Goal: Find specific page/section: Find specific page/section

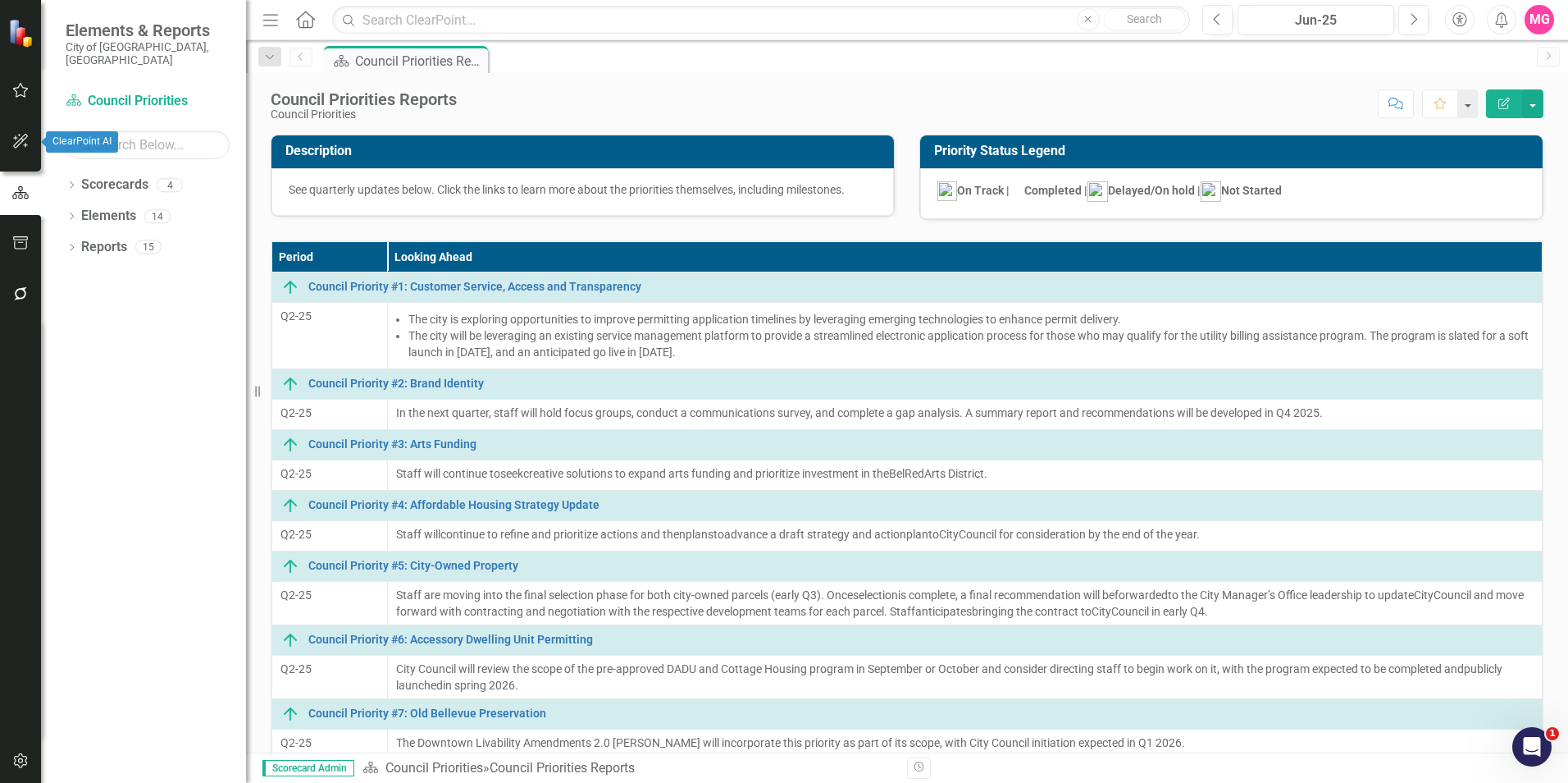
click at [23, 139] on icon "button" at bounding box center [21, 141] width 17 height 13
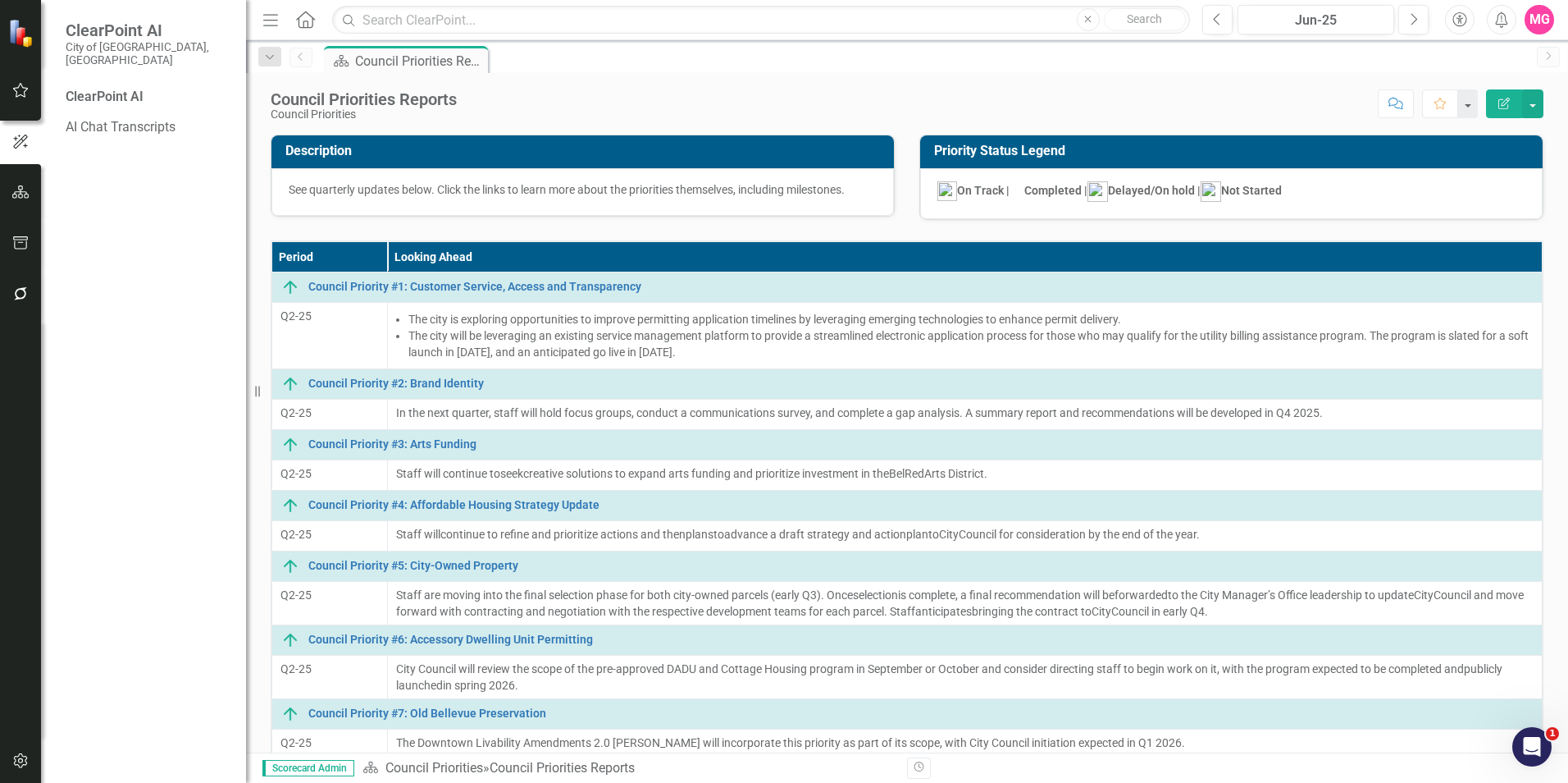
click at [307, 20] on icon "Home" at bounding box center [305, 19] width 22 height 17
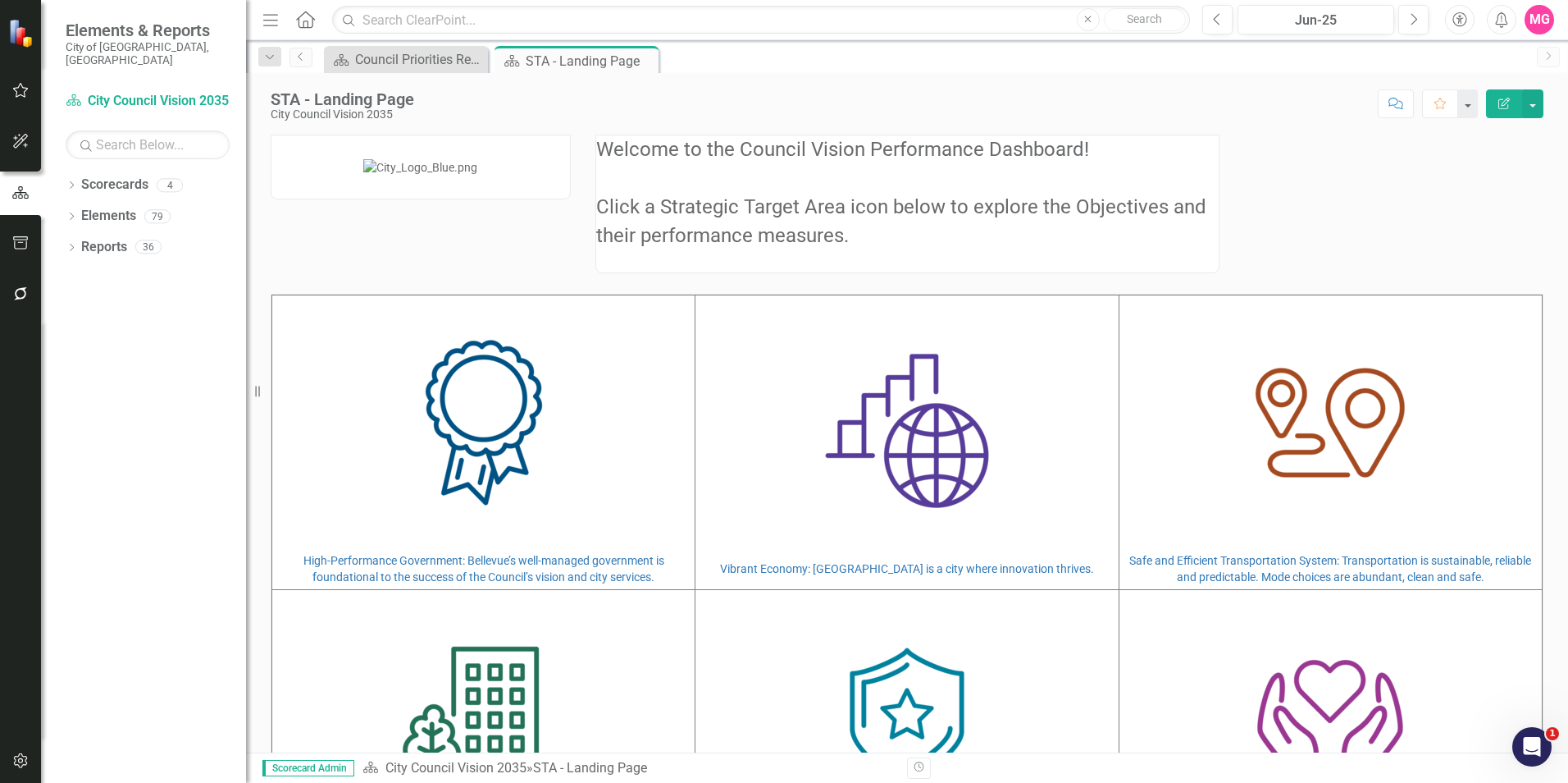
click at [1505, 19] on icon "button" at bounding box center [1501, 20] width 12 height 17
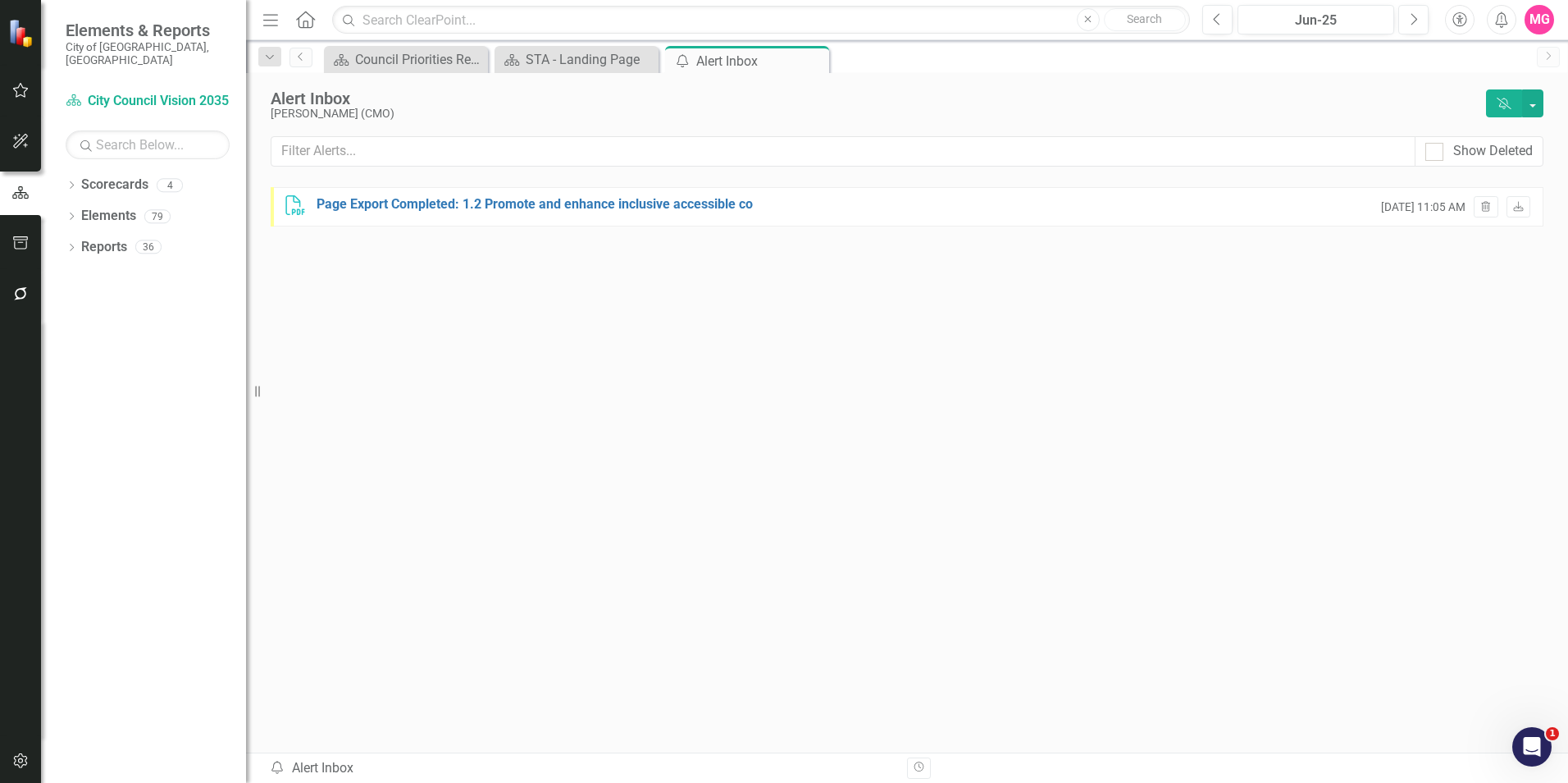
click at [1457, 20] on icon "Accessibility" at bounding box center [1459, 20] width 18 height 15
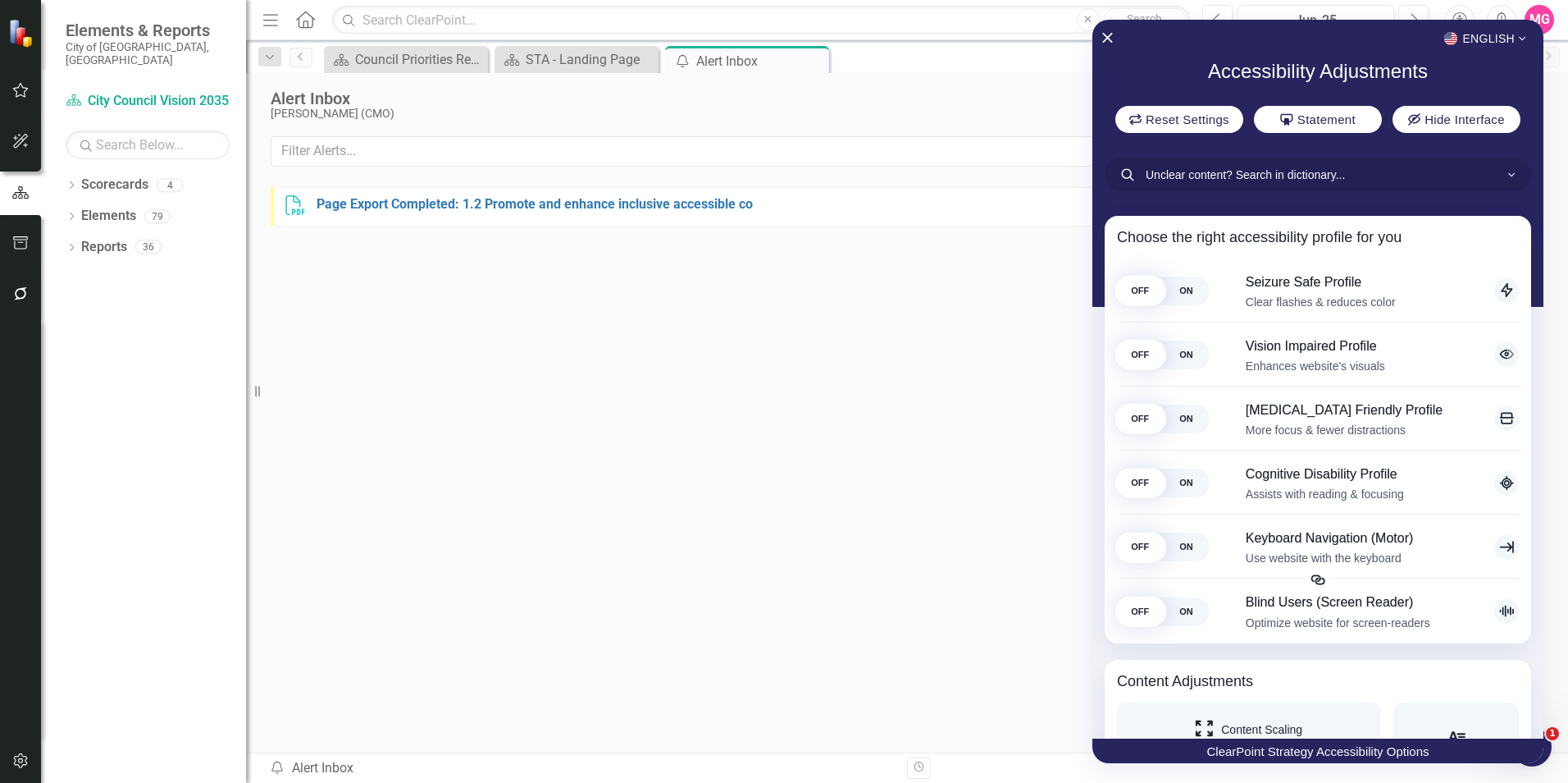
click at [927, 422] on div at bounding box center [784, 391] width 1568 height 783
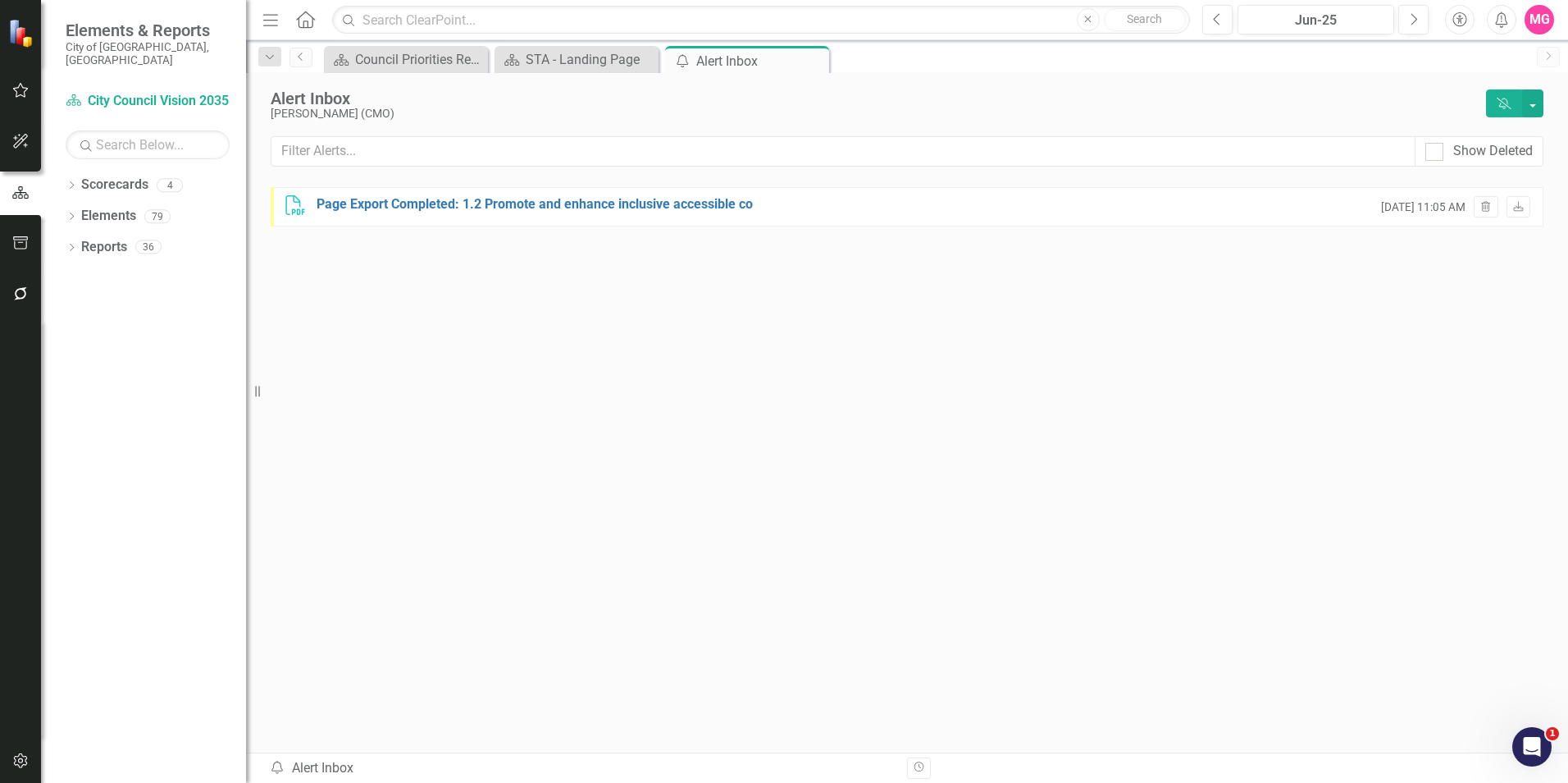
click at [21, 44] on img at bounding box center [22, 33] width 29 height 29
click at [25, 765] on icon "button" at bounding box center [20, 761] width 14 height 15
click at [511, 626] on div "PDF Page Export Completed: 1.2 Promote and enhance inclusive accessible co [DAT…" at bounding box center [906, 437] width 1273 height 500
click at [303, 26] on icon "Home" at bounding box center [305, 19] width 22 height 17
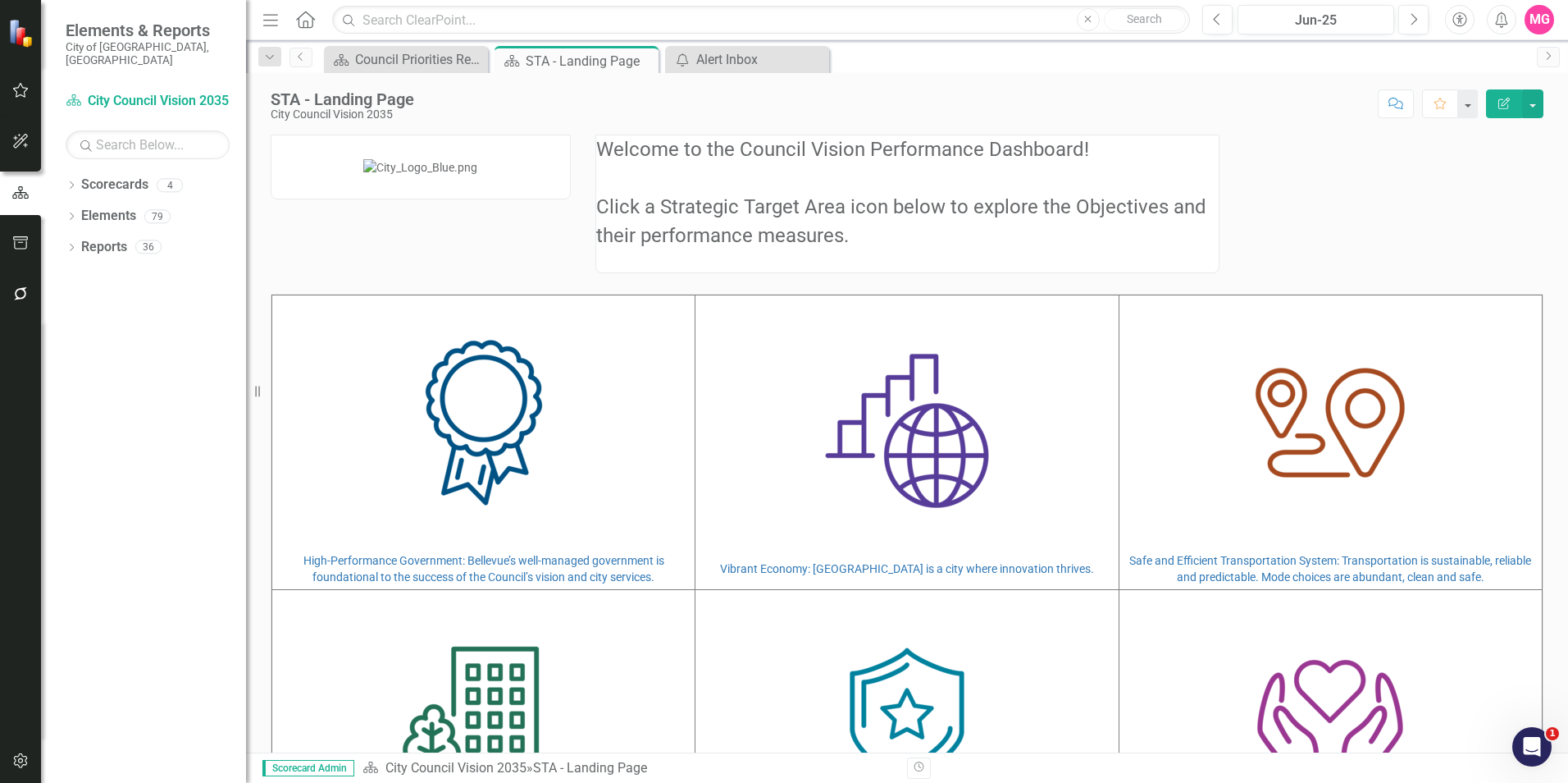
click at [1405, 102] on button "Comment" at bounding box center [1395, 104] width 36 height 29
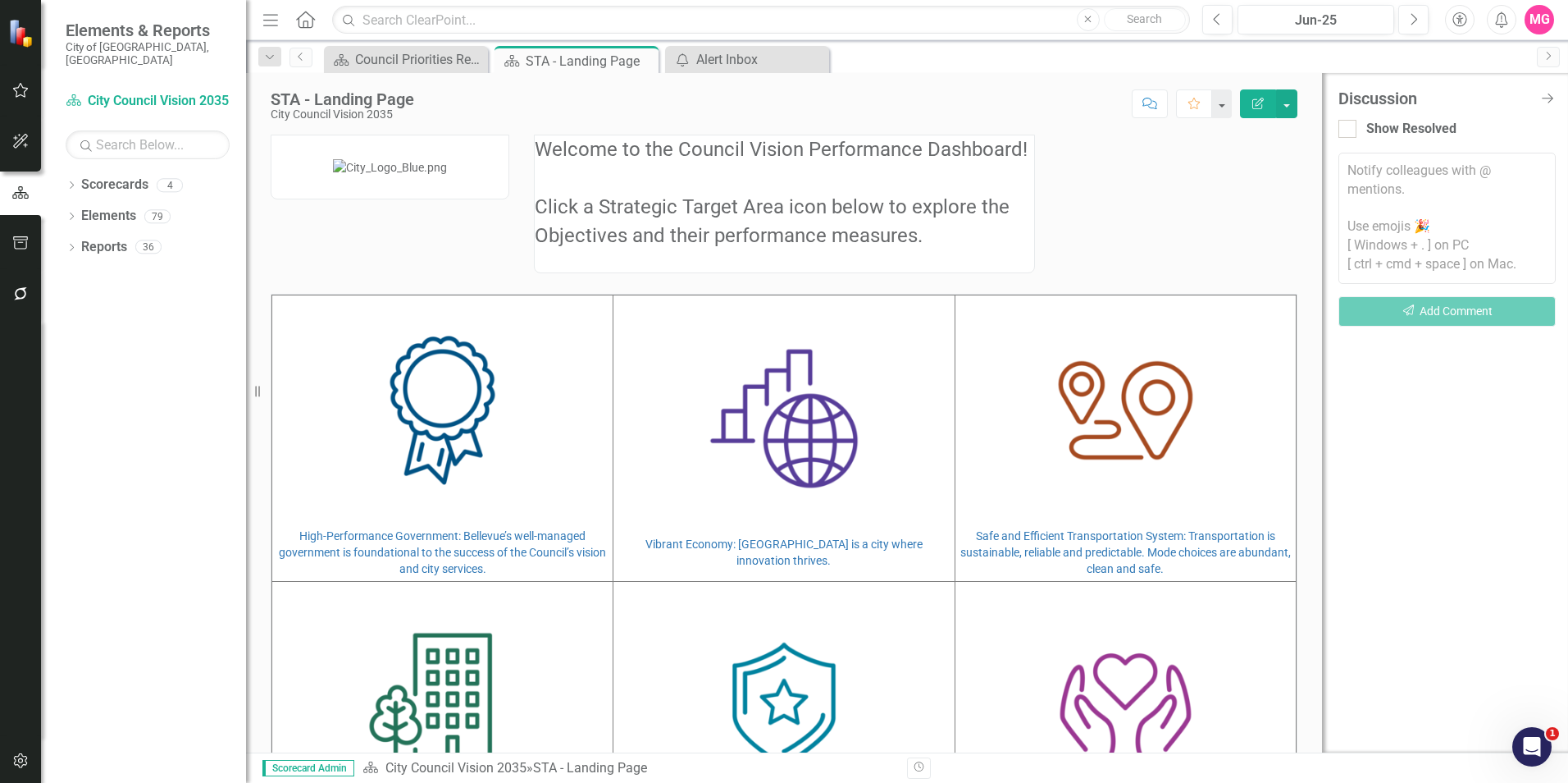
click at [1152, 97] on icon "Comment" at bounding box center [1150, 103] width 15 height 11
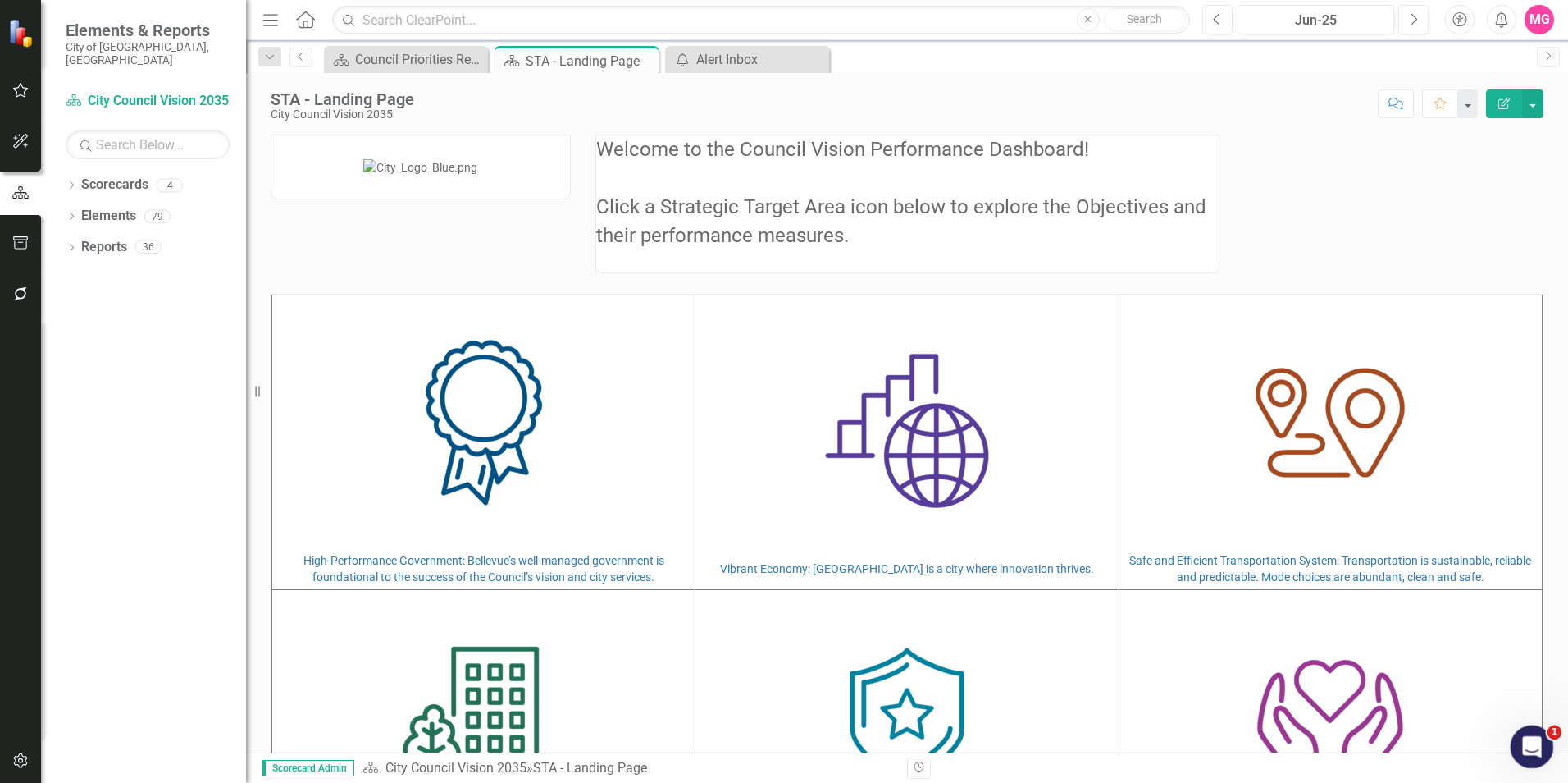
click at [1519, 748] on icon "Open Intercom Messenger" at bounding box center [1529, 744] width 27 height 27
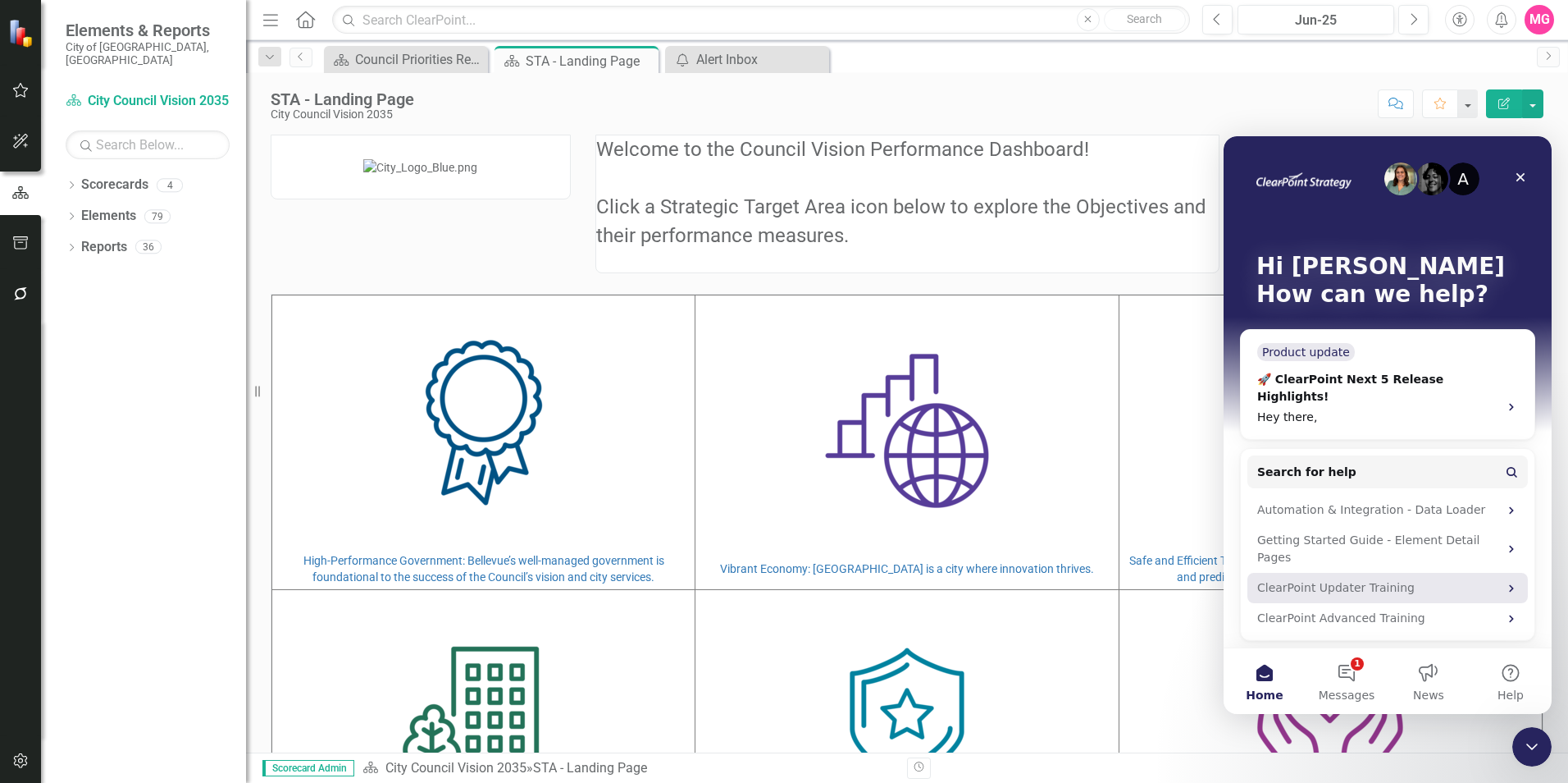
click at [1411, 579] on div "ClearPoint Updater Training" at bounding box center [1377, 587] width 241 height 17
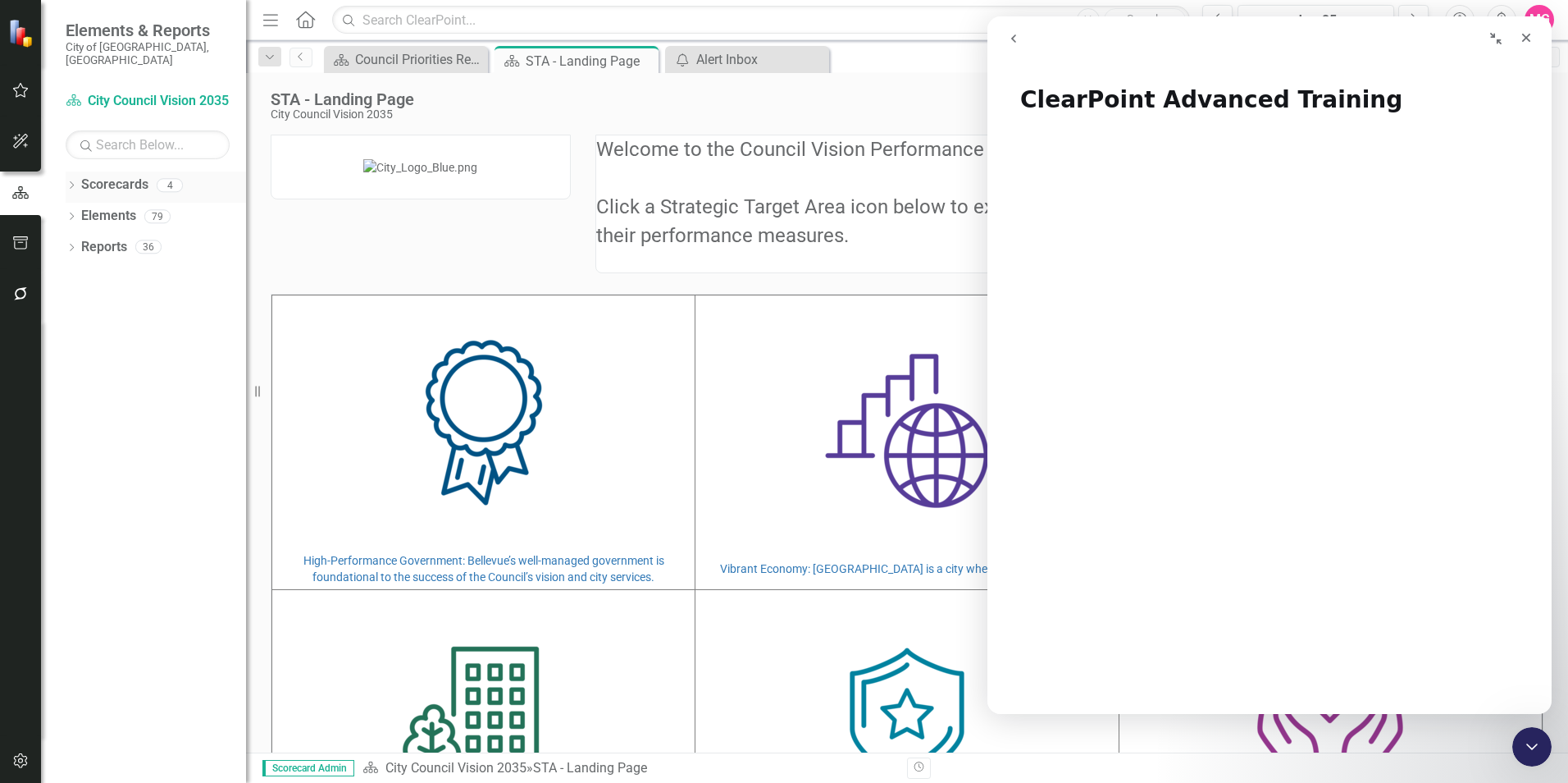
click at [78, 171] on div "Dropdown Scorecards 4" at bounding box center [155, 186] width 180 height 31
click at [70, 182] on icon "Dropdown" at bounding box center [71, 187] width 11 height 9
click at [79, 211] on icon at bounding box center [80, 215] width 4 height 8
click at [122, 238] on link "City Manager" at bounding box center [176, 247] width 139 height 19
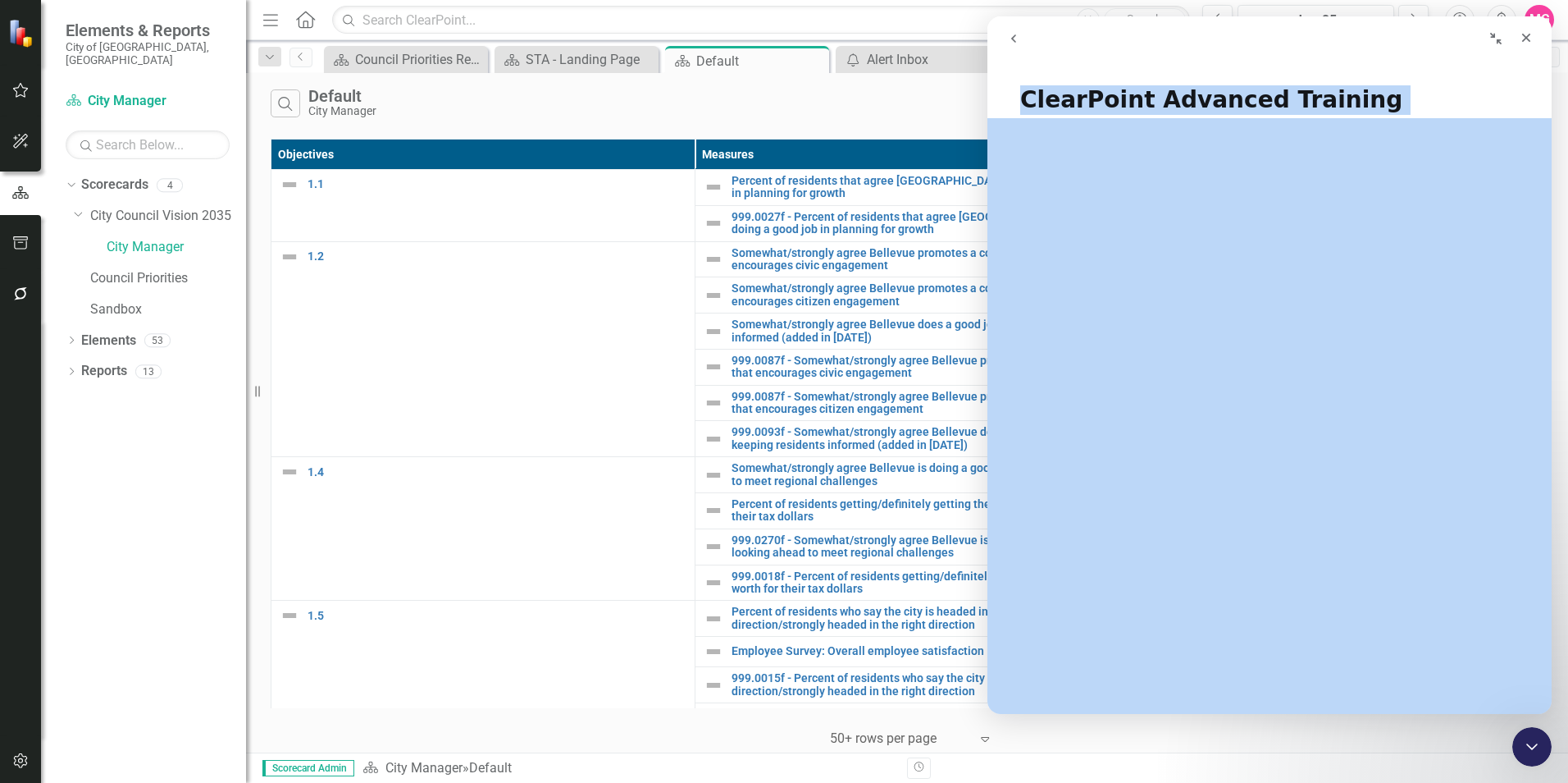
drag, startPoint x: 1274, startPoint y: 34, endPoint x: 1323, endPoint y: 132, distance: 109.6
click at [1323, 132] on div "ClearPoint Advanced Training ClearPoint Advanced Training Did this answer your …" at bounding box center [1269, 365] width 564 height 697
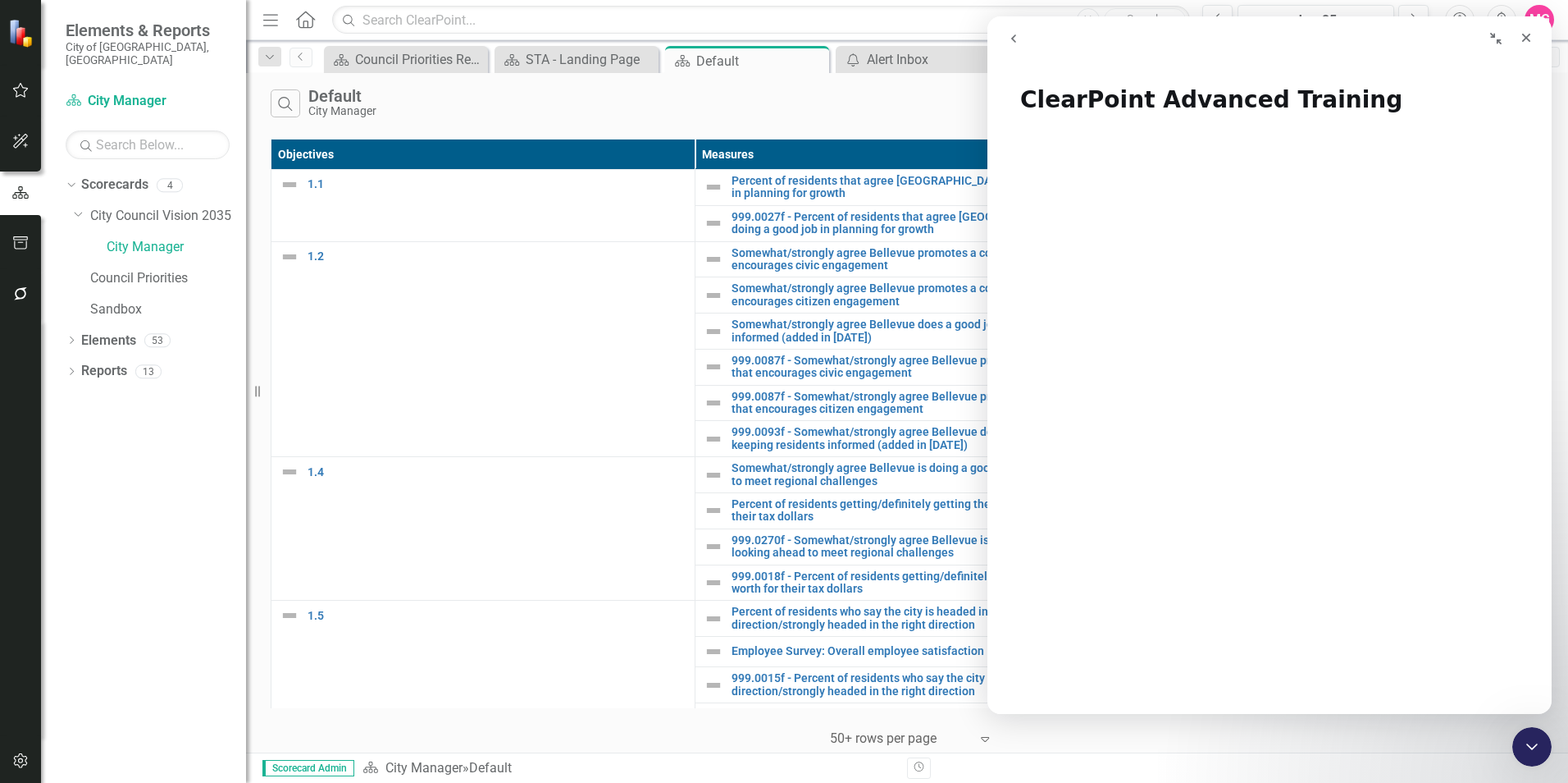
click at [1155, 42] on div "Intercom messenger" at bounding box center [1131, 38] width 268 height 31
click at [1497, 41] on icon "Collapse window" at bounding box center [1495, 38] width 11 height 11
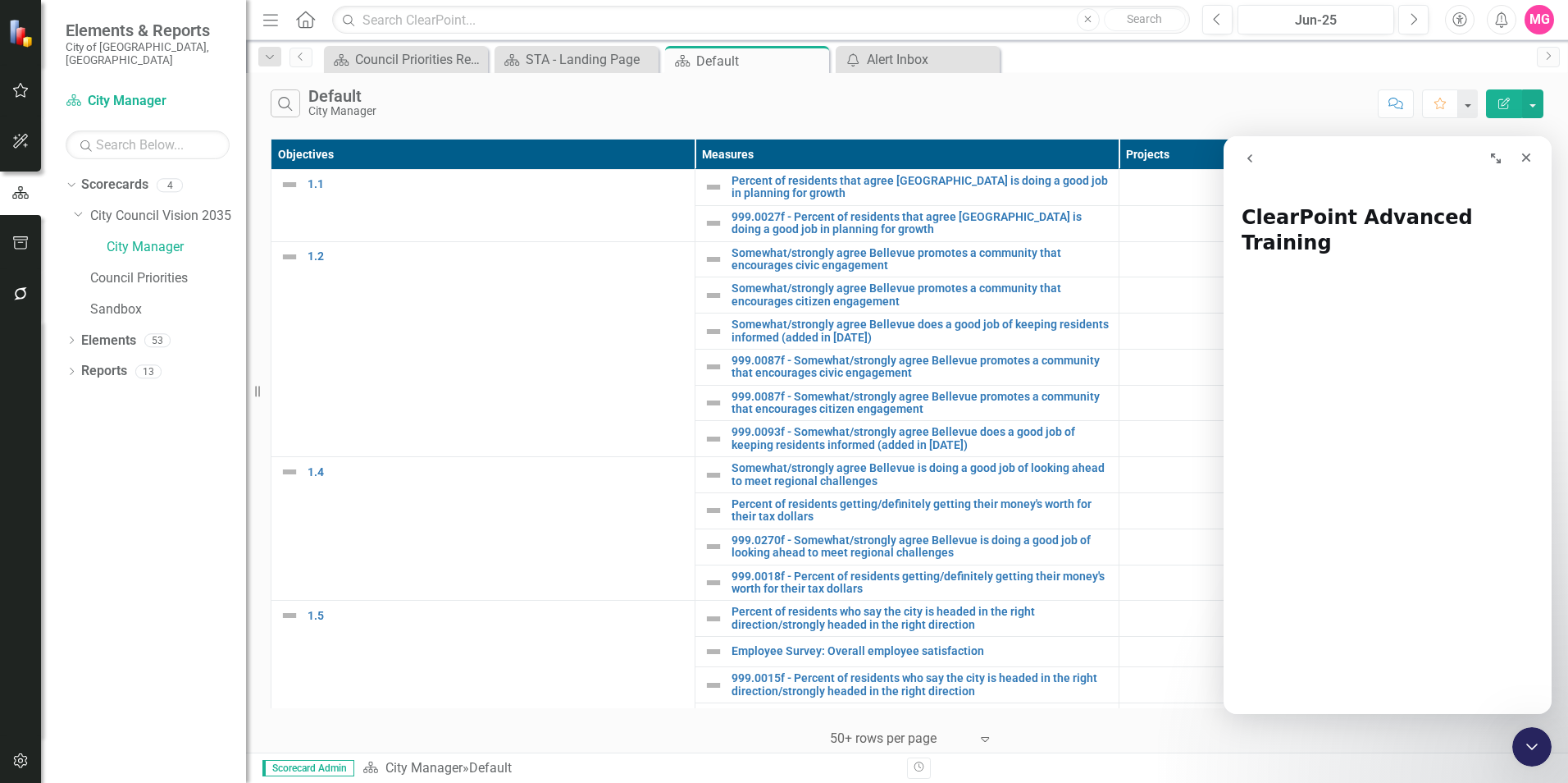
click at [1480, 153] on button "Expand window" at bounding box center [1495, 158] width 31 height 31
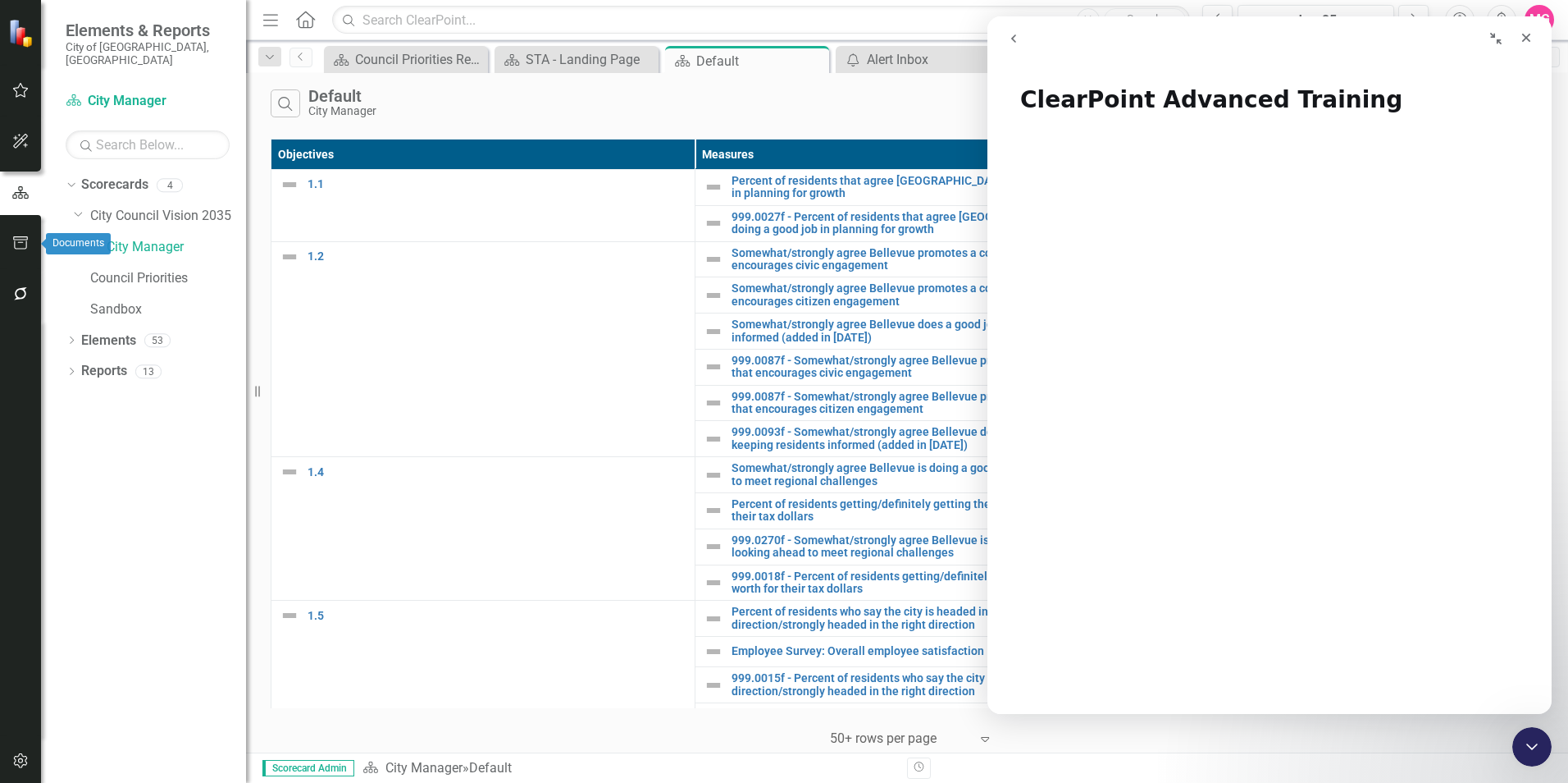
click at [22, 244] on icon "button" at bounding box center [21, 243] width 17 height 13
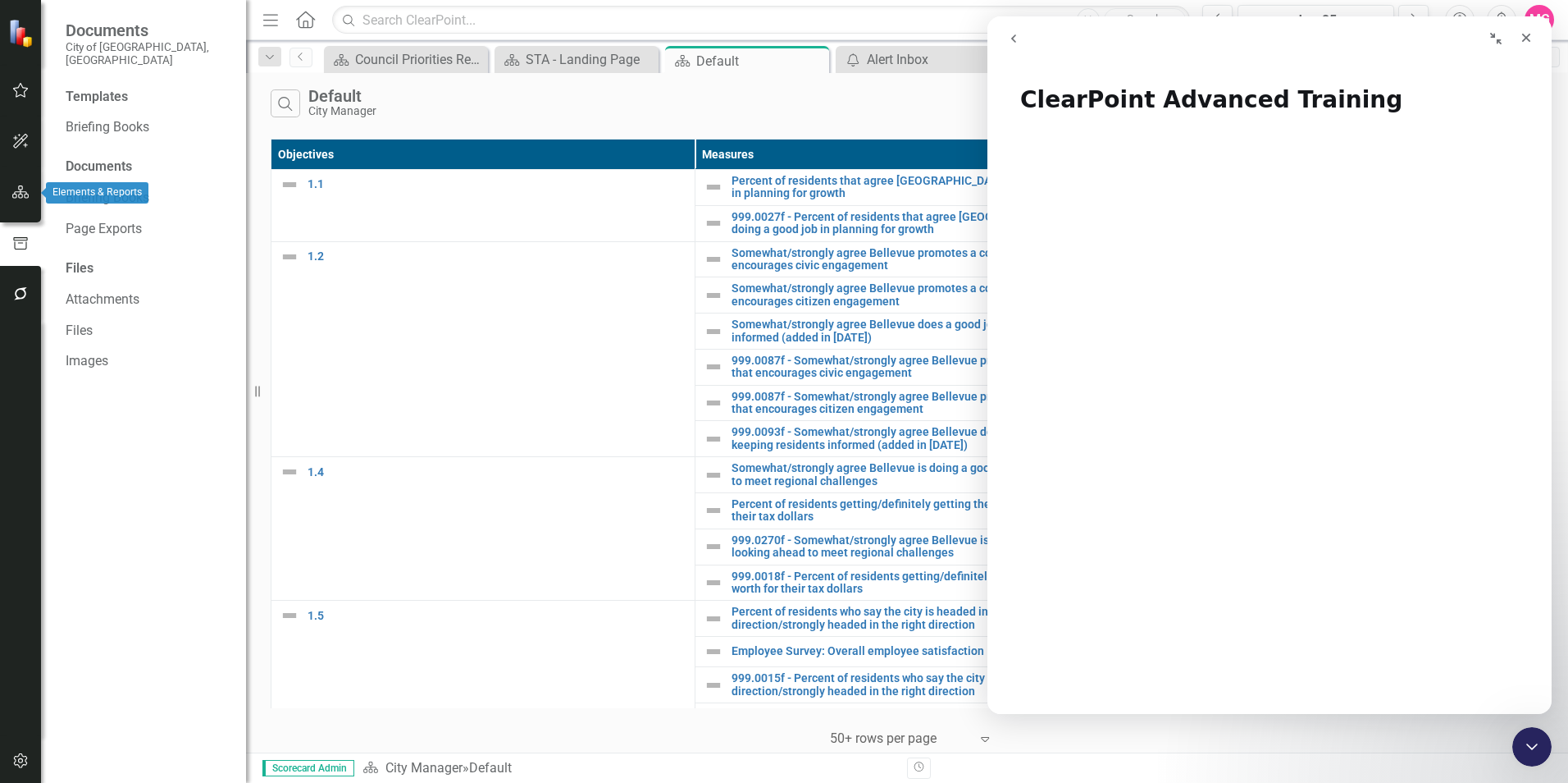
click at [25, 187] on icon "button" at bounding box center [21, 192] width 17 height 13
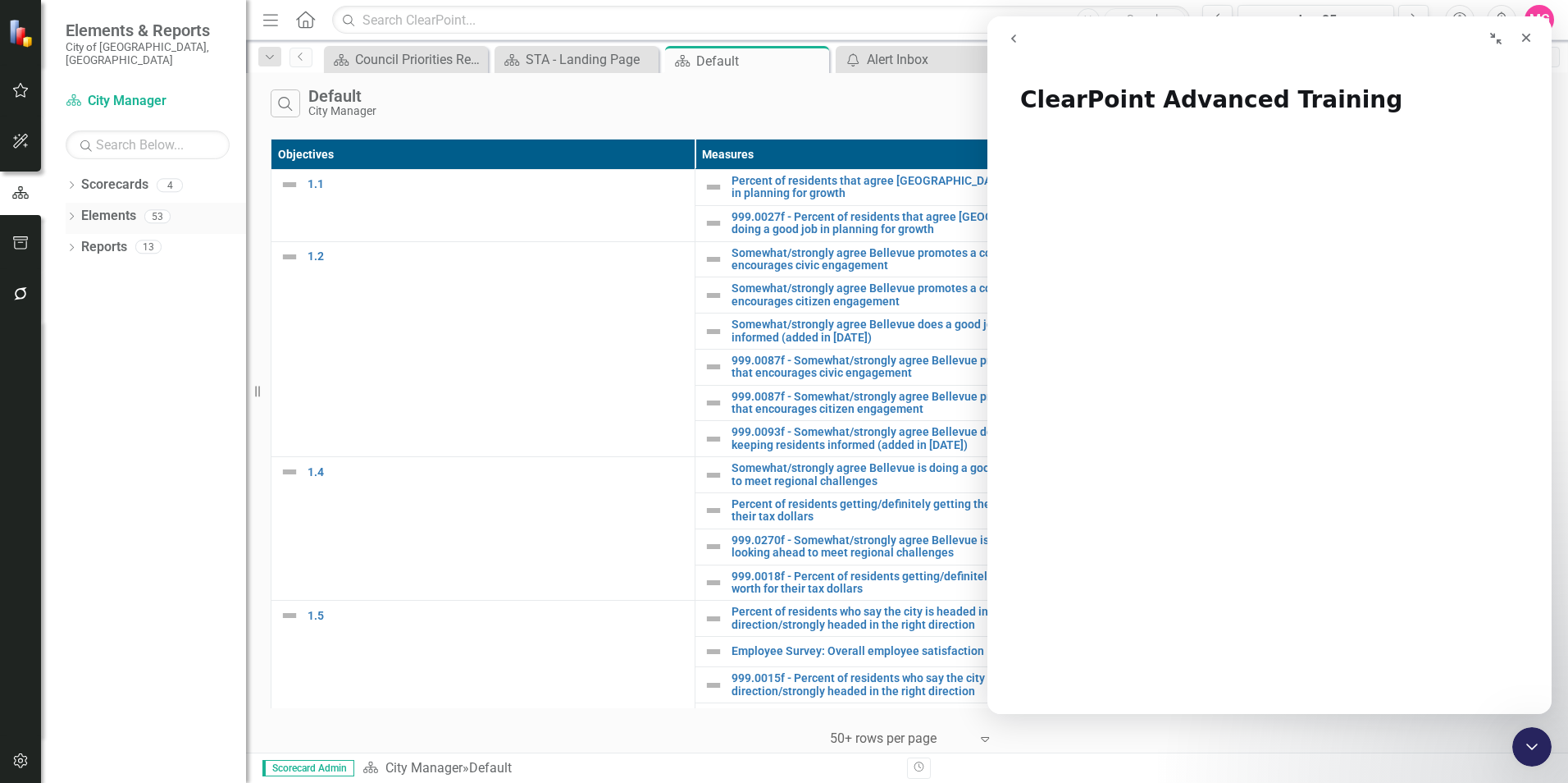
click at [74, 213] on icon "Dropdown" at bounding box center [71, 218] width 11 height 9
click at [143, 238] on link "Objective Objectives" at bounding box center [131, 247] width 83 height 19
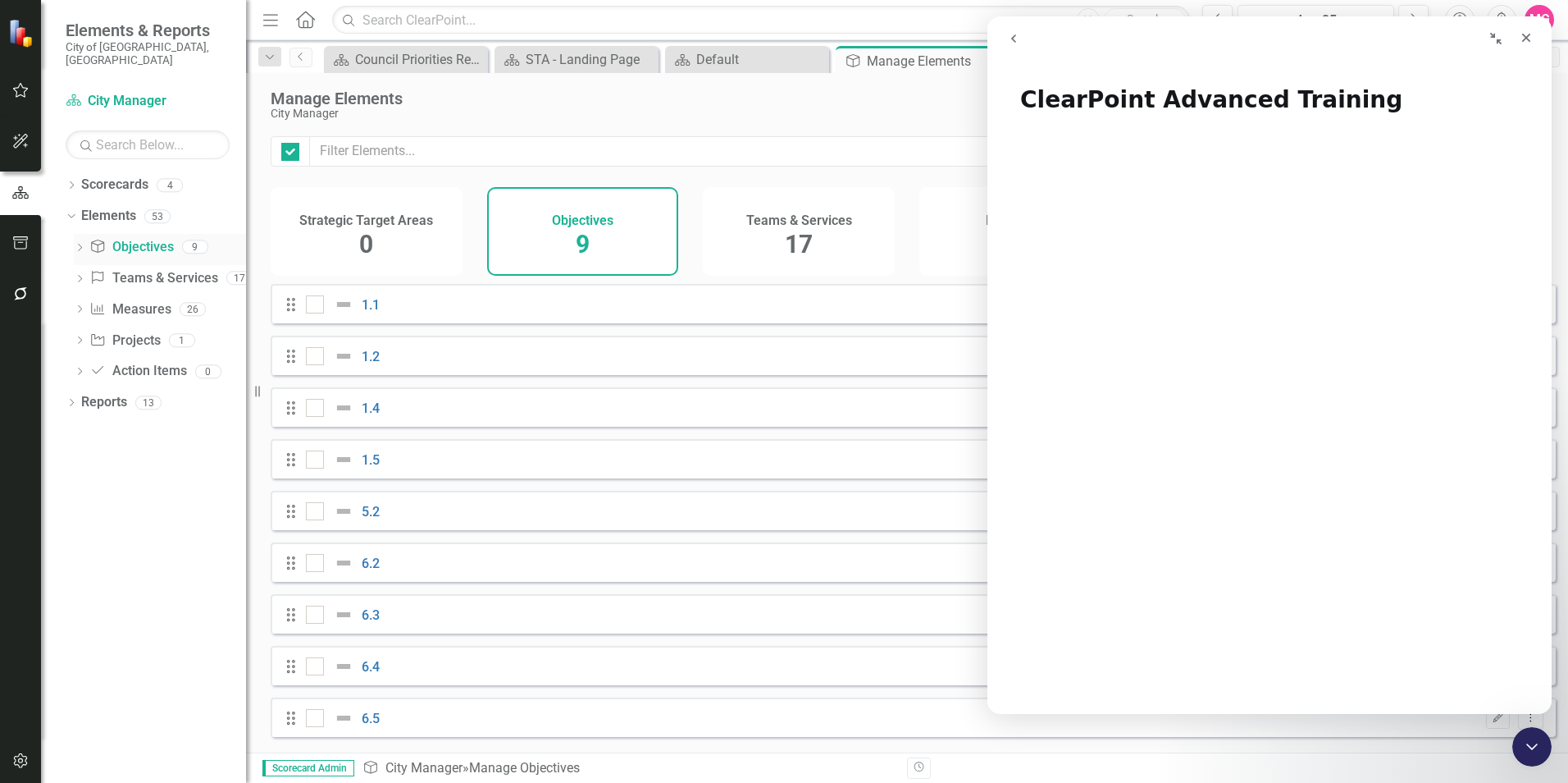
checkbox input "false"
click at [375, 312] on link "1.1" at bounding box center [370, 304] width 18 height 16
checkbox input "false"
click at [376, 362] on link "1.2" at bounding box center [370, 356] width 18 height 16
checkbox input "false"
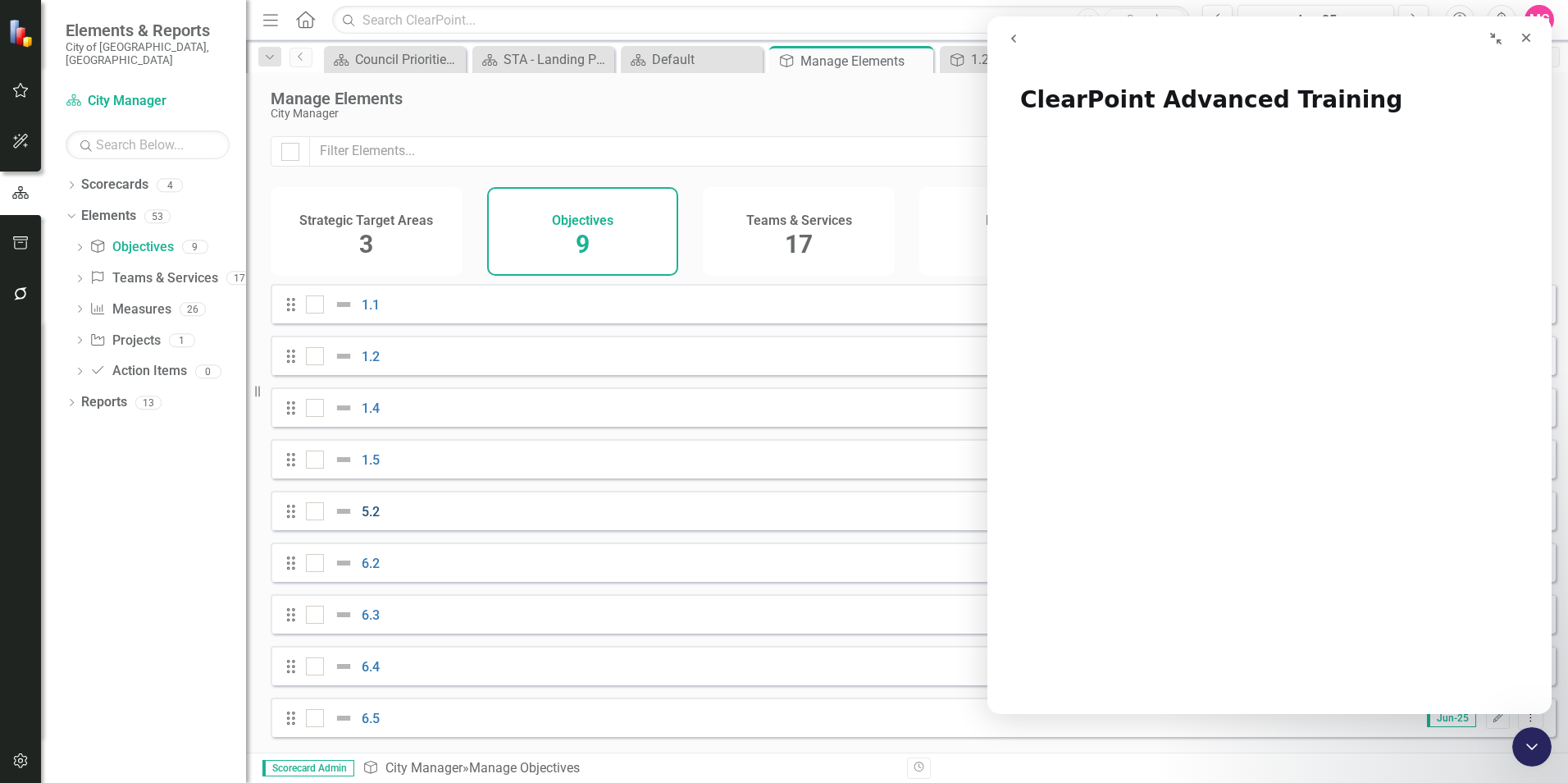
click at [365, 519] on link "5.2" at bounding box center [370, 511] width 18 height 16
checkbox input "false"
